Goal: Information Seeking & Learning: Learn about a topic

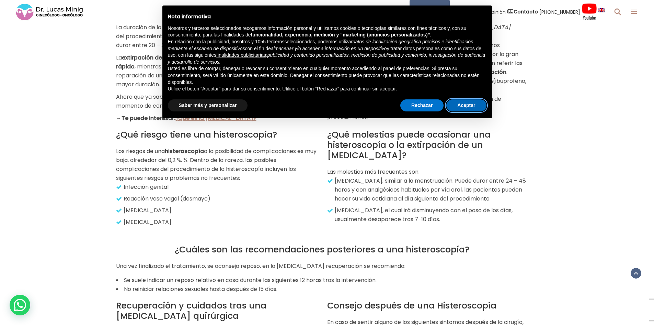
click at [465, 101] on button "Aceptar" at bounding box center [467, 105] width 40 height 12
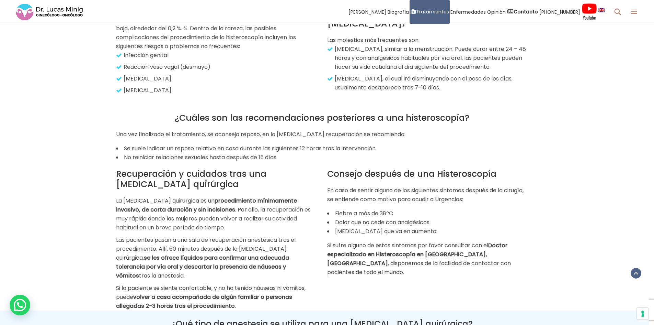
scroll to position [1186, 0]
drag, startPoint x: 285, startPoint y: 151, endPoint x: 112, endPoint y: 149, distance: 173.1
click at [112, 149] on div "¿Cuáles son las recomendaciones posteriores a una histeroscopía? Una vez finali…" at bounding box center [322, 133] width 423 height 56
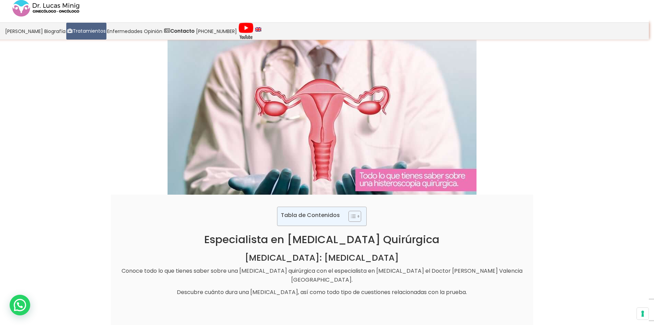
scroll to position [0, 0]
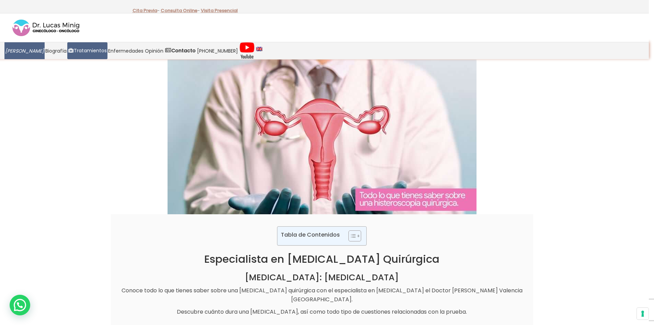
click at [21, 50] on span "[PERSON_NAME]" at bounding box center [24, 51] width 39 height 8
